Goal: Information Seeking & Learning: Learn about a topic

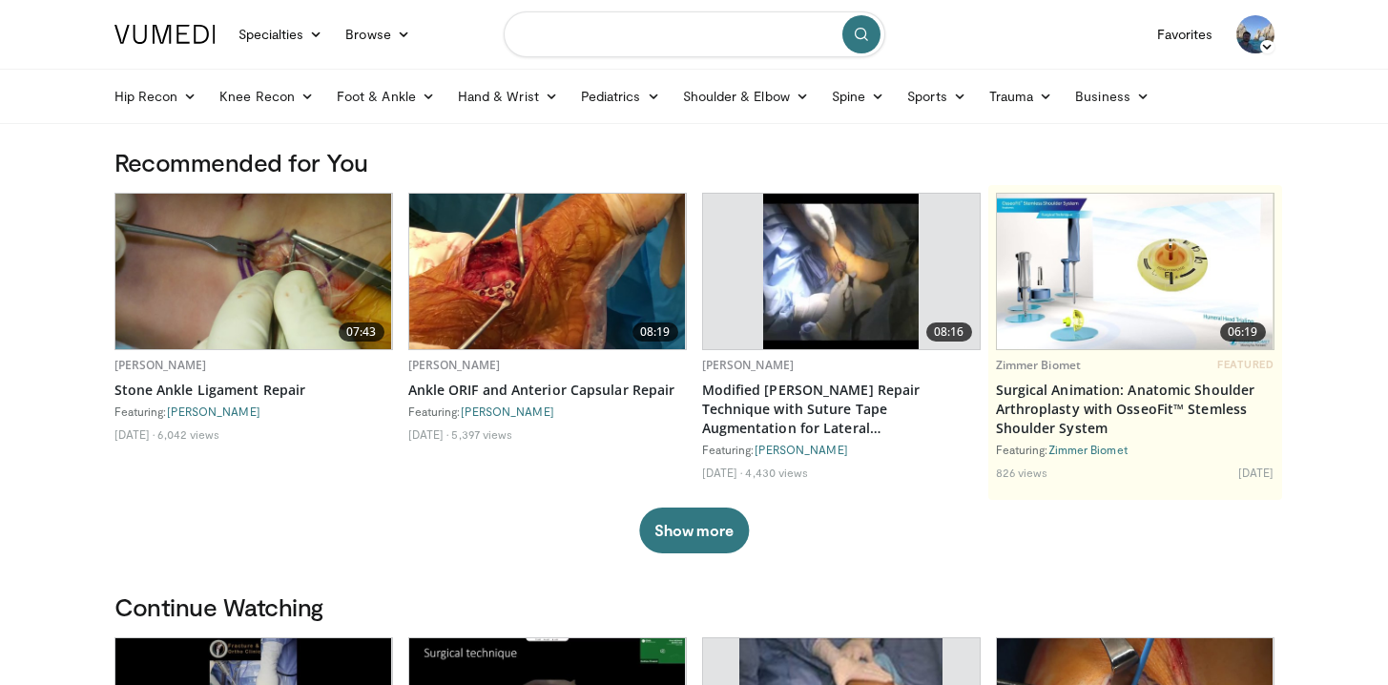
click at [639, 32] on input "Search topics, interventions" at bounding box center [695, 34] width 382 height 46
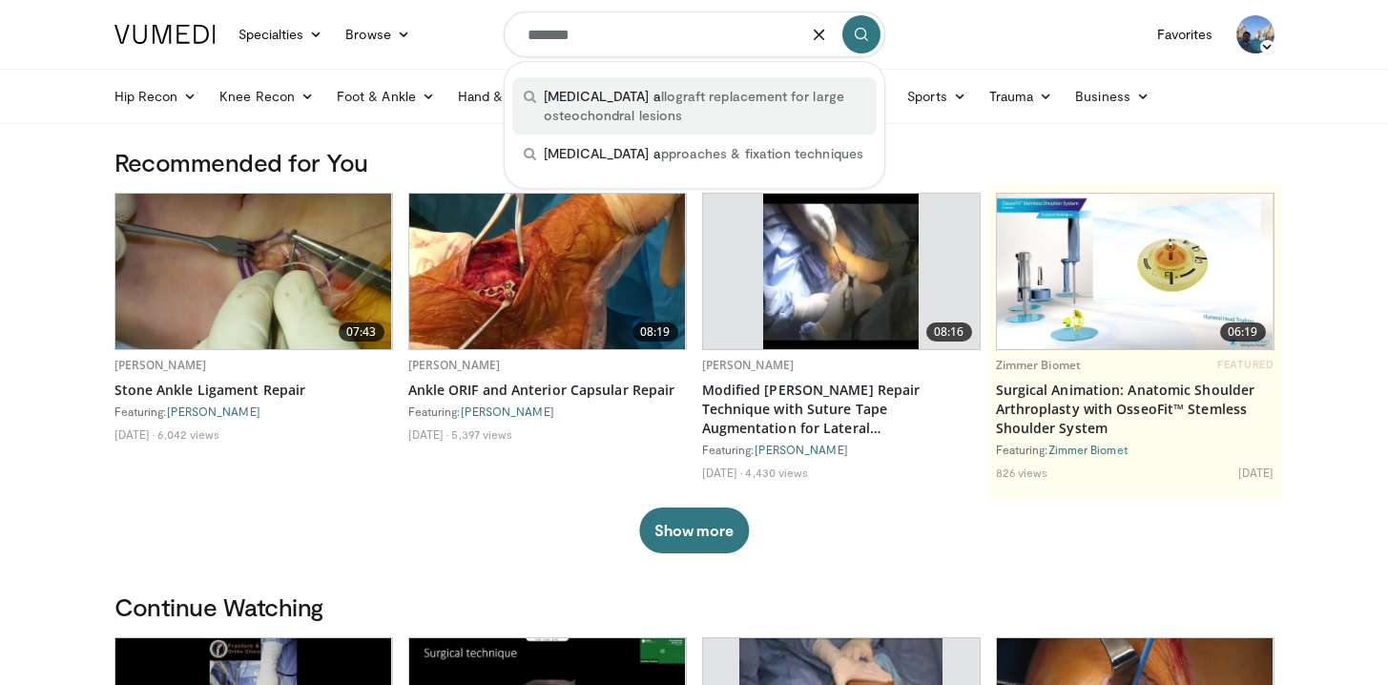
click at [645, 109] on span "talus a llograft replacement for large osteochondral lesions" at bounding box center [704, 106] width 321 height 38
type input "**********"
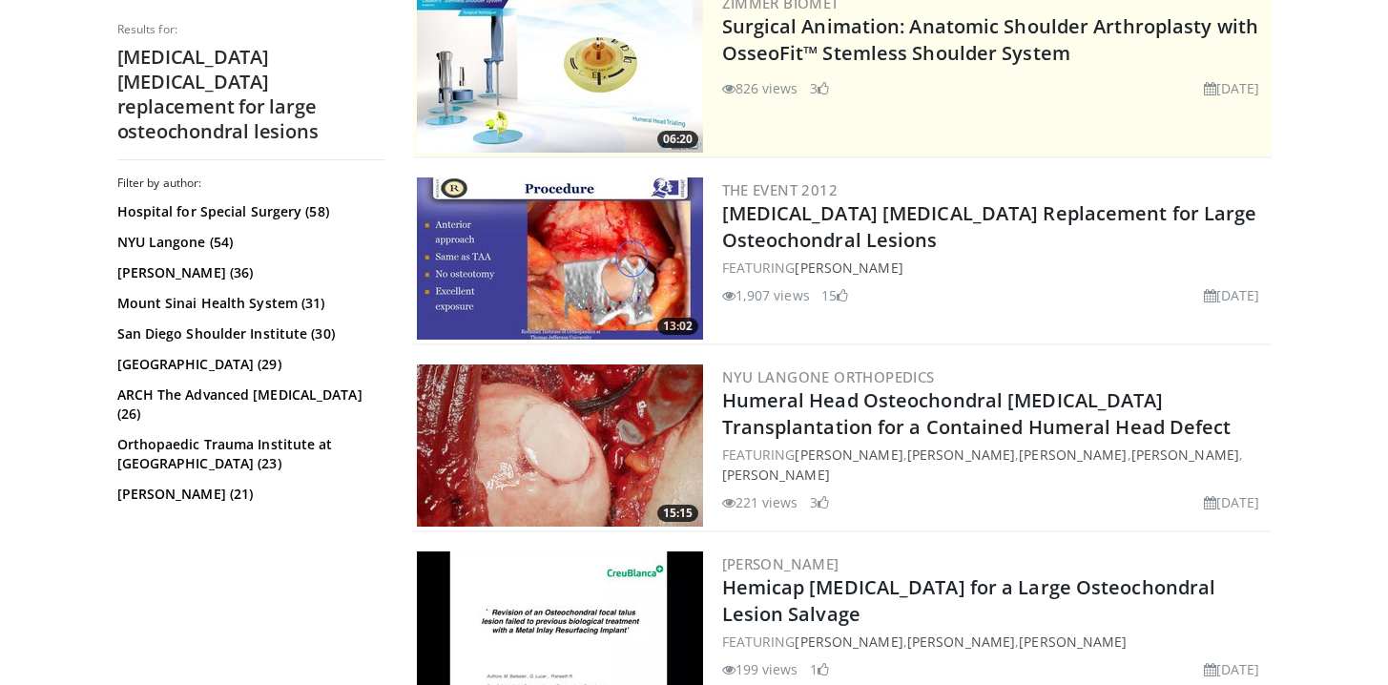
scroll to position [416, 0]
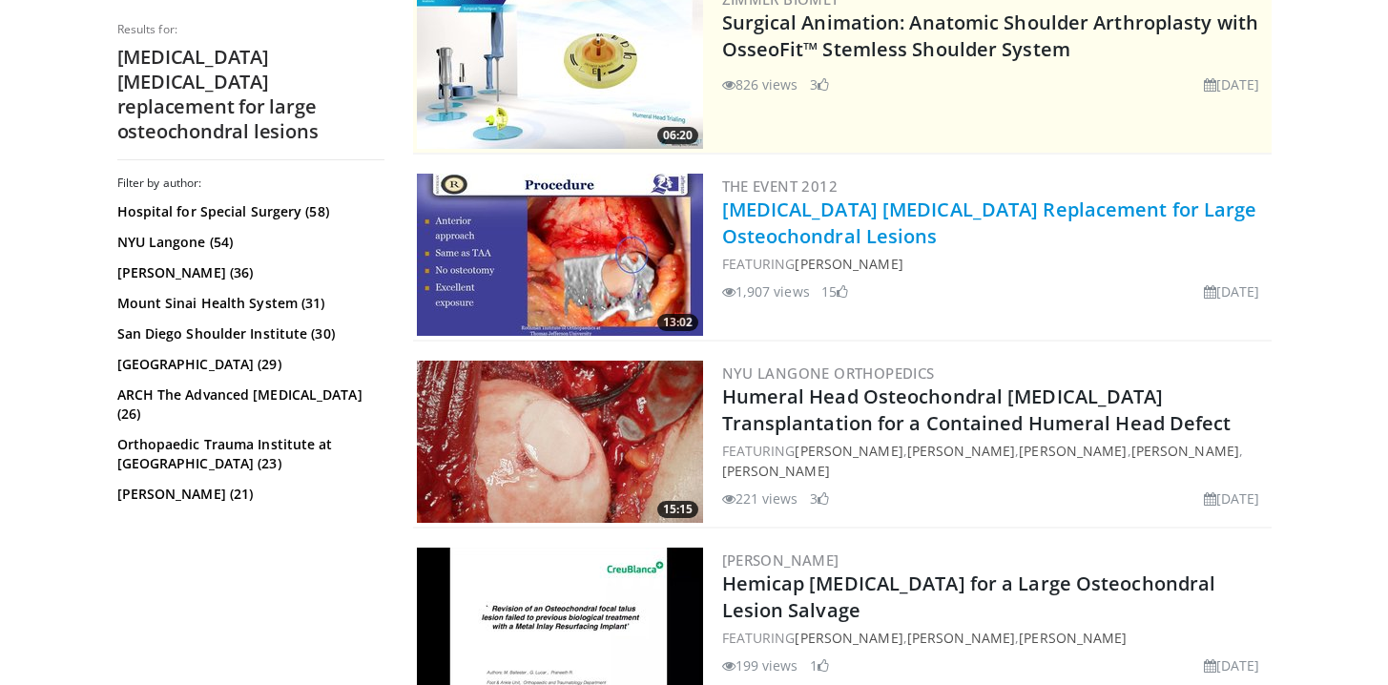
click at [808, 214] on link "Talus Allograft Replacement for Large Osteochondral Lesions" at bounding box center [989, 222] width 535 height 52
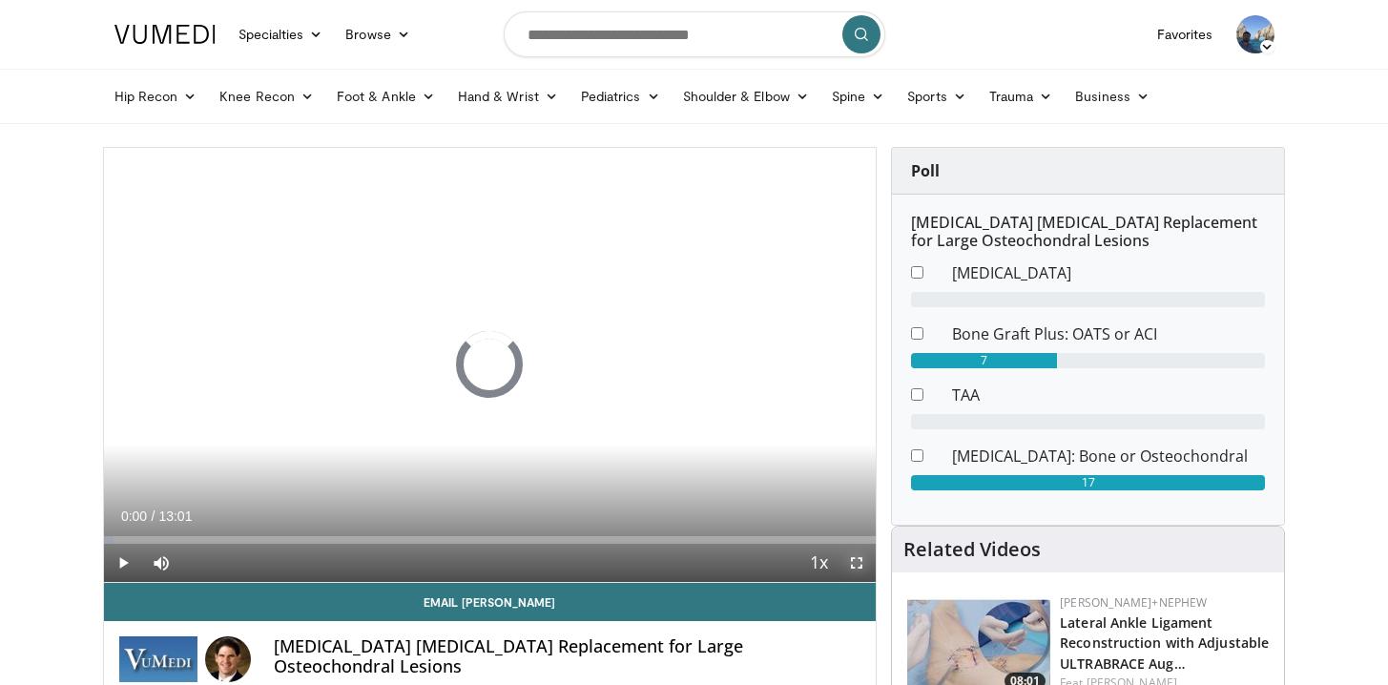
click at [855, 557] on span "Video Player" at bounding box center [856, 563] width 38 height 38
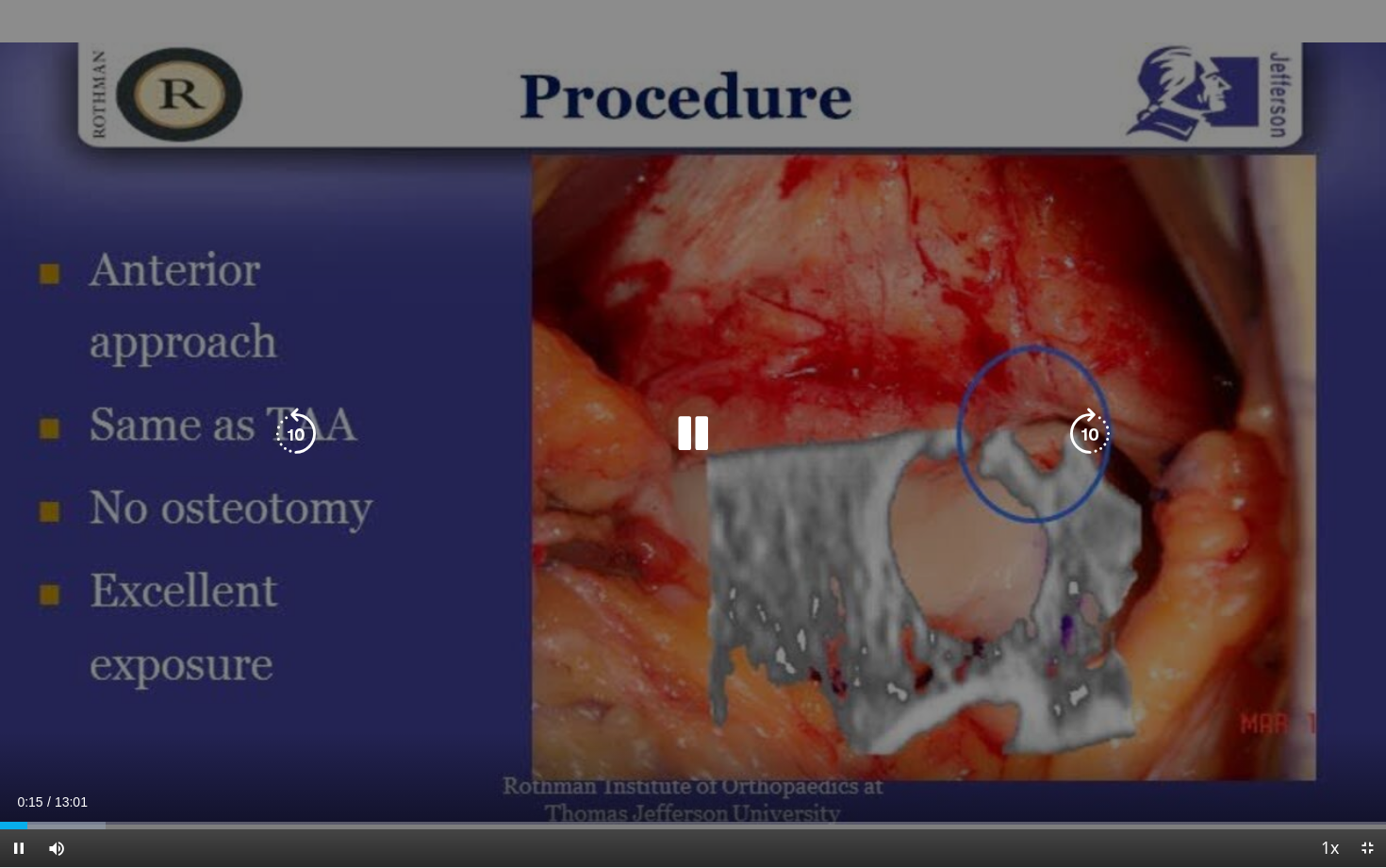
click at [766, 212] on div "10 seconds Tap to unmute" at bounding box center [693, 433] width 1386 height 867
